Goal: Task Accomplishment & Management: Use online tool/utility

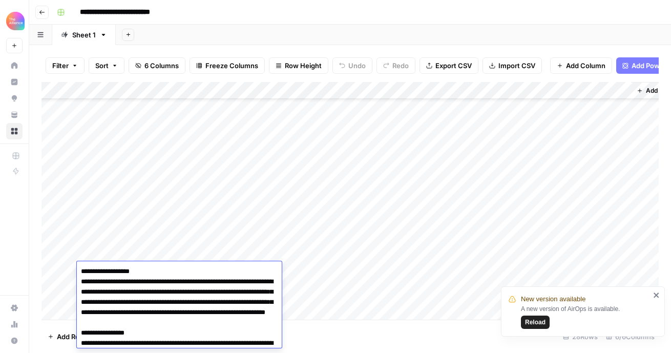
scroll to position [46, 0]
click at [130, 243] on div "Add Column" at bounding box center [349, 201] width 617 height 238
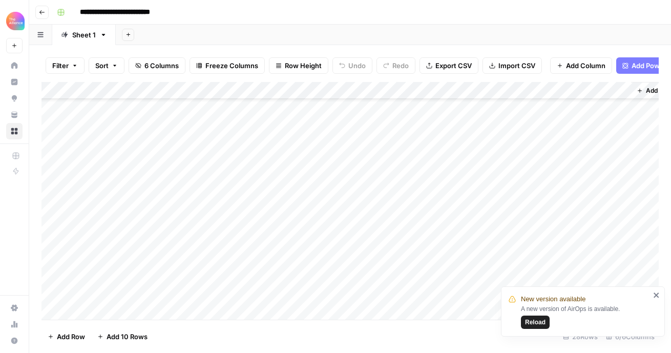
click at [122, 252] on div "Add Column" at bounding box center [349, 201] width 617 height 238
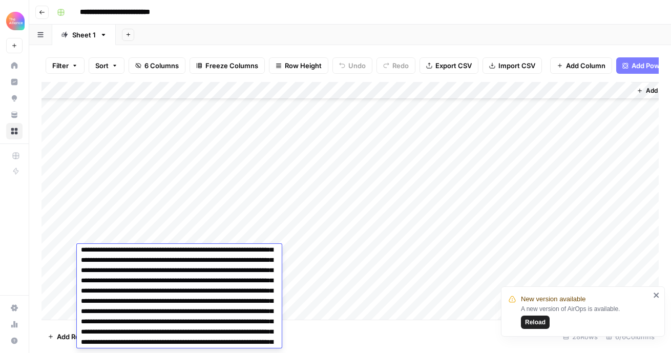
scroll to position [0, 0]
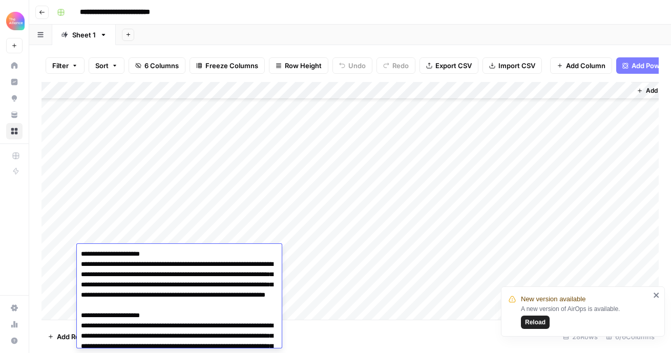
click at [385, 255] on div "Add Column" at bounding box center [349, 201] width 617 height 238
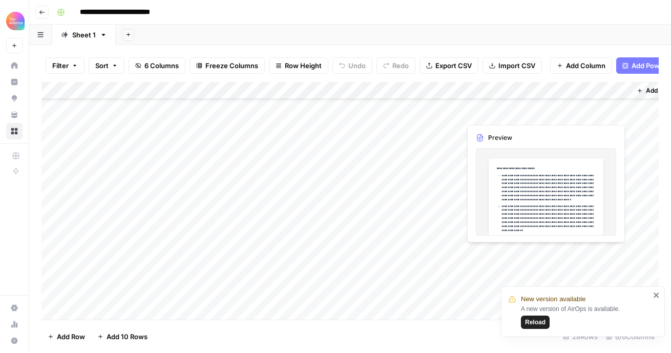
click at [575, 257] on div "Add Column" at bounding box center [349, 201] width 617 height 238
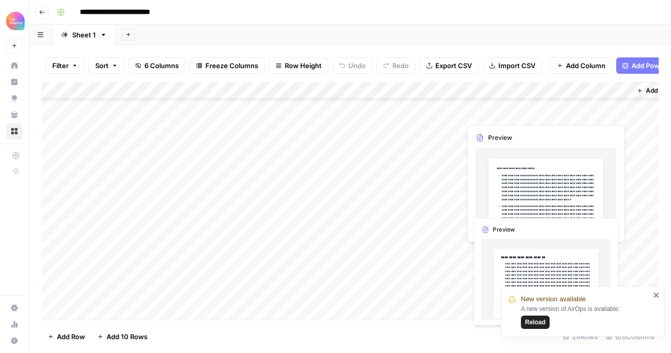
click at [556, 207] on div "Add Column" at bounding box center [349, 201] width 617 height 238
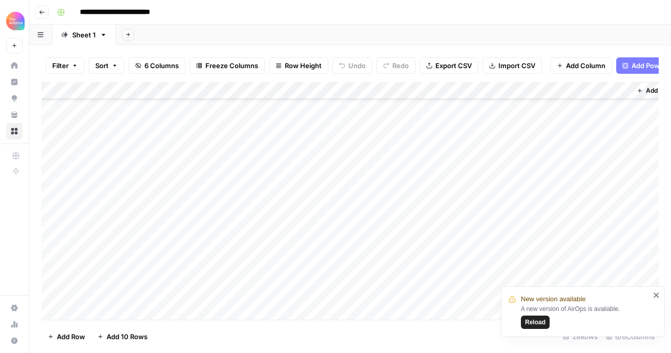
click at [572, 240] on div "Add Column" at bounding box center [349, 201] width 617 height 238
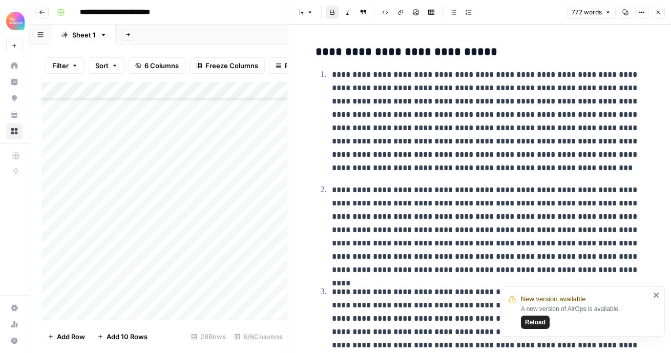
click at [655, 10] on icon "button" at bounding box center [658, 12] width 6 height 6
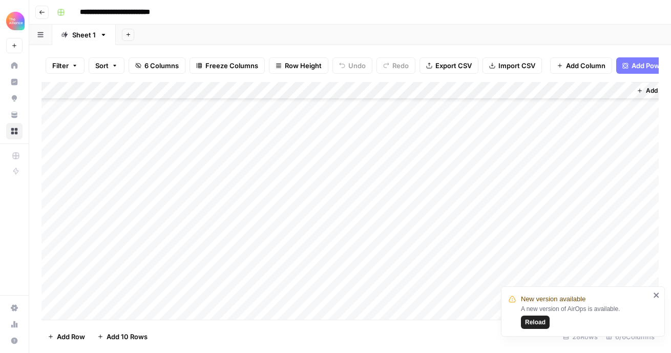
click at [659, 293] on icon "close" at bounding box center [656, 295] width 7 height 8
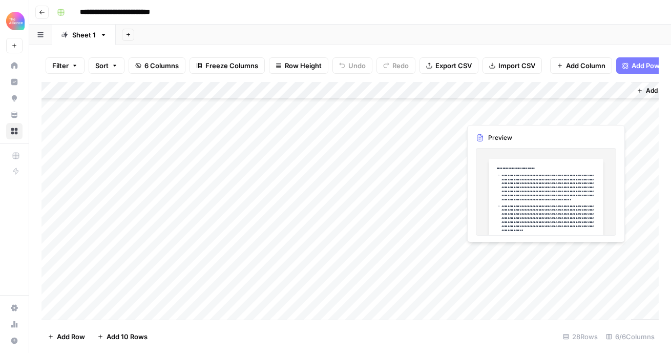
click at [595, 253] on div "Add Column" at bounding box center [349, 201] width 617 height 238
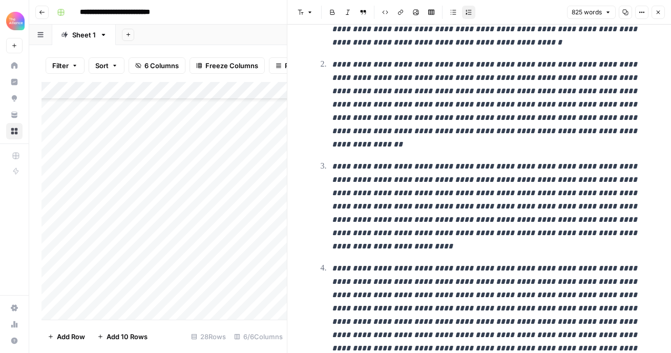
scroll to position [122, 0]
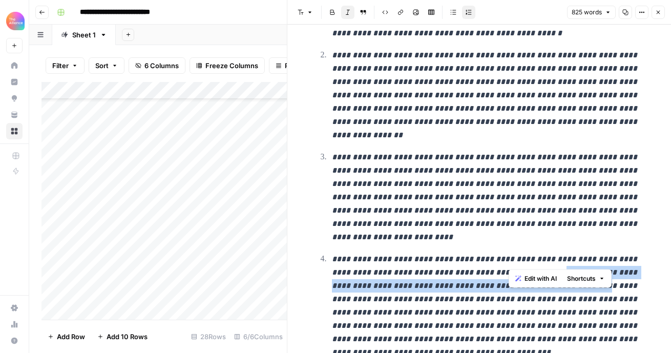
drag, startPoint x: 511, startPoint y: 247, endPoint x: 514, endPoint y: 261, distance: 14.3
click at [514, 261] on em "**********" at bounding box center [485, 305] width 307 height 101
copy em "**********"
